Goal: Task Accomplishment & Management: Complete application form

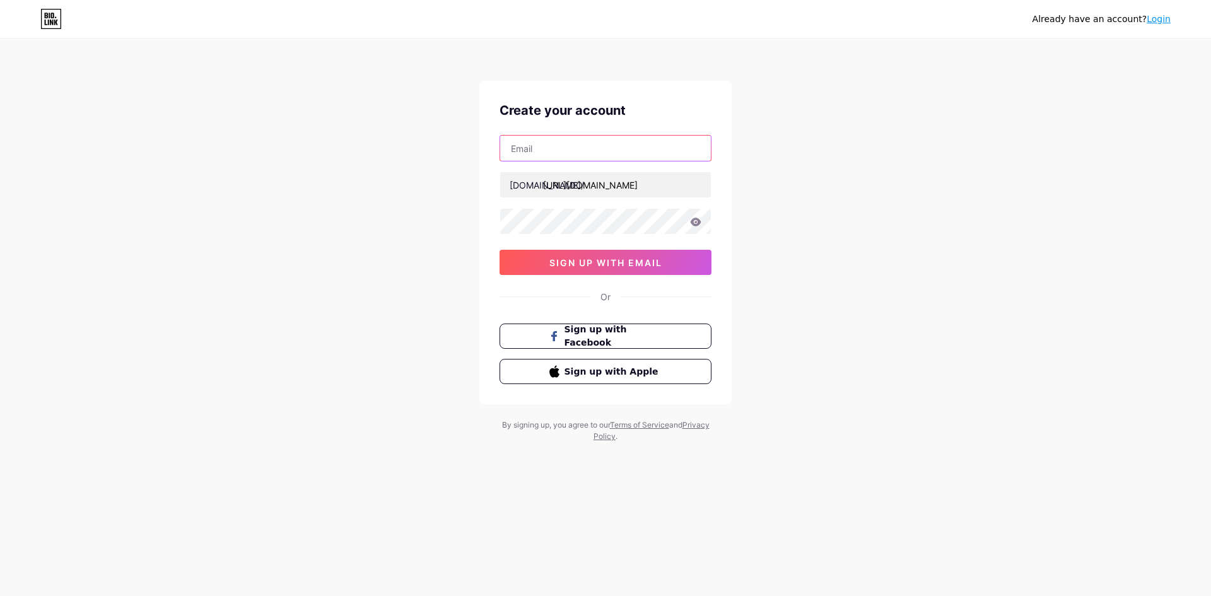
click at [577, 149] on input "text" at bounding box center [605, 148] width 211 height 25
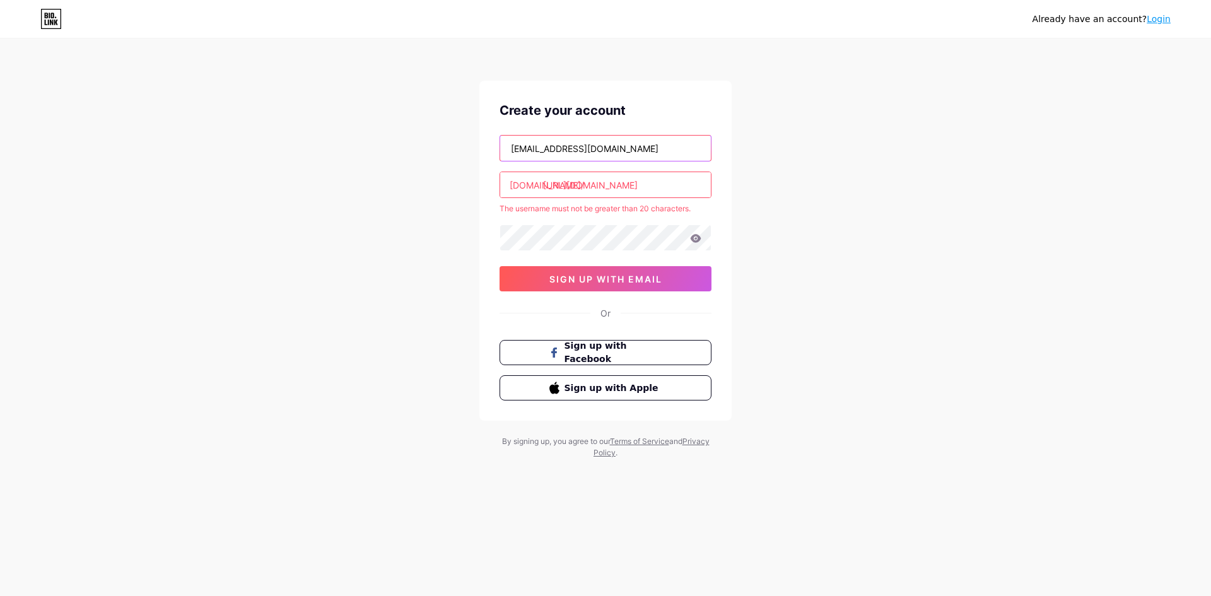
type input "rayaamahesazz@gmail.com"
click at [662, 274] on span "sign up with email" at bounding box center [606, 279] width 113 height 11
click at [686, 194] on input "[URL][DOMAIN_NAME]" at bounding box center [605, 184] width 211 height 25
type input "h"
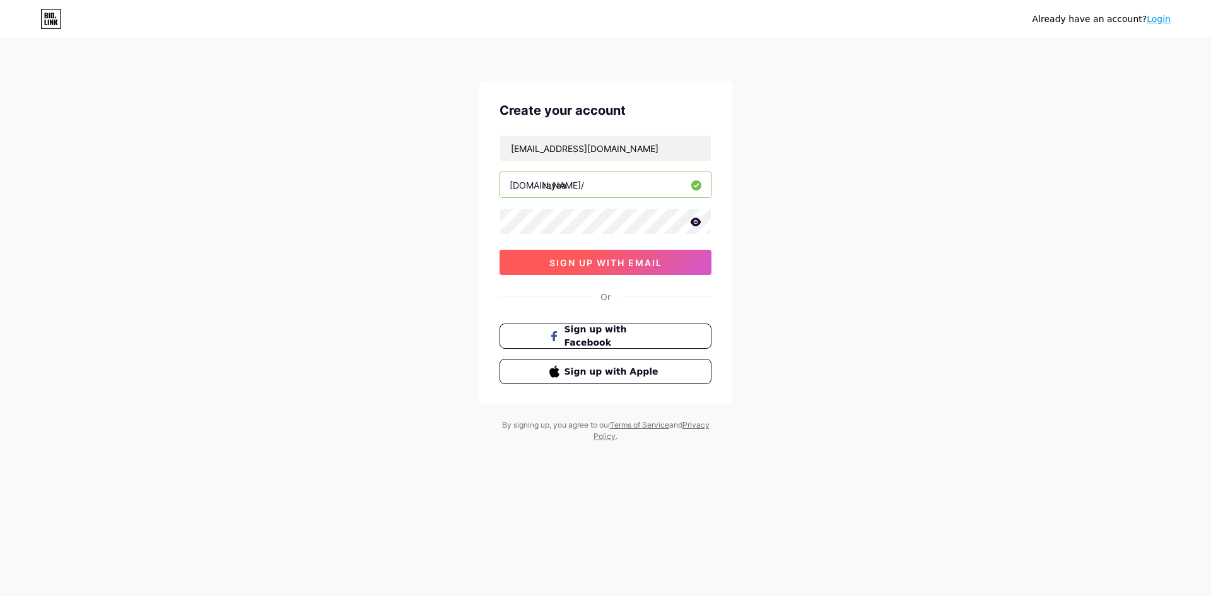
type input "rayaa"
click at [613, 266] on span "sign up with email" at bounding box center [606, 262] width 113 height 11
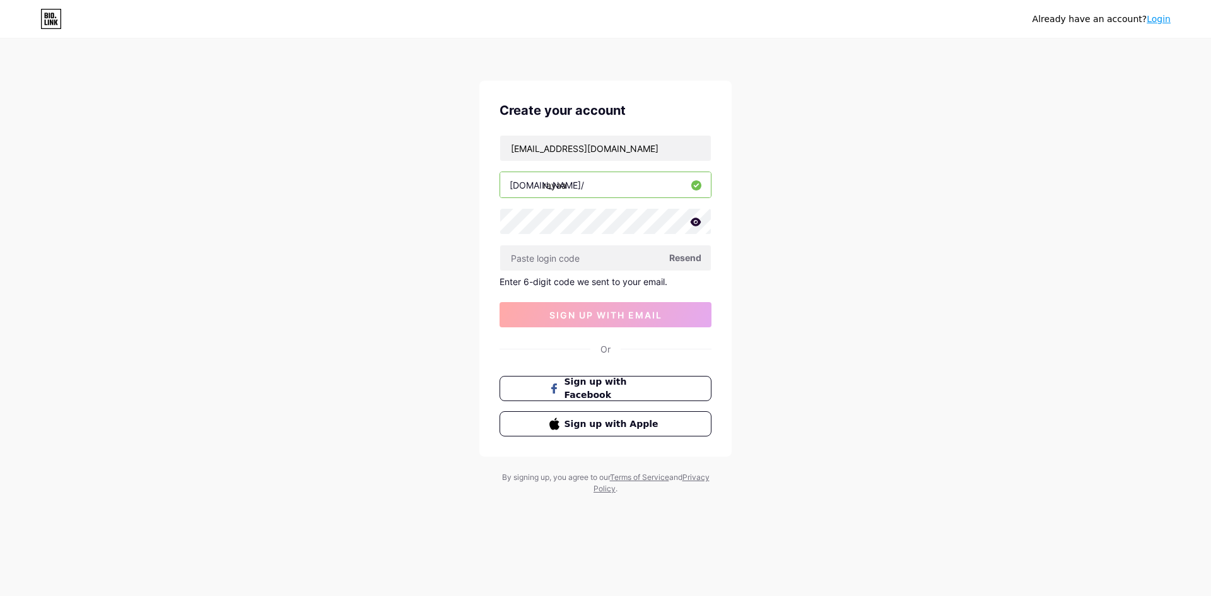
click at [691, 259] on span "Resend" at bounding box center [685, 257] width 32 height 13
